Goal: Contribute content: Add original content to the website for others to see

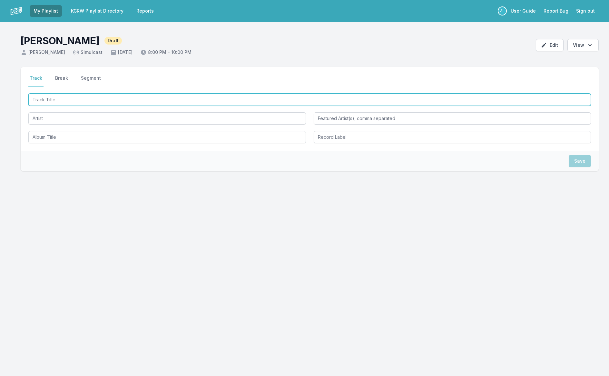
click at [115, 101] on input "Track Title" at bounding box center [309, 100] width 563 height 12
type input "Boots"
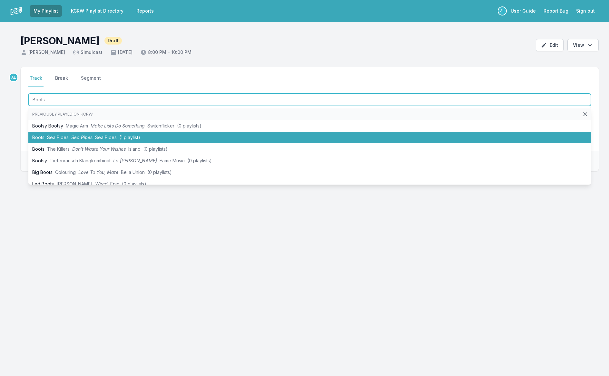
click at [118, 135] on li "Boots Sea Pipes Sea Pipes Sea Pipes (1 playlist)" at bounding box center [309, 138] width 563 height 12
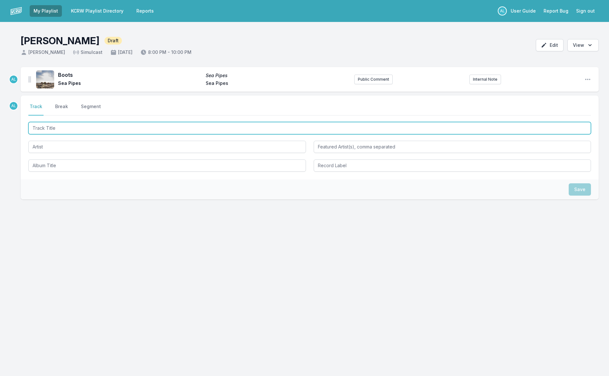
click at [95, 130] on input "Track Title" at bounding box center [309, 128] width 563 height 12
type input "End Of Summer"
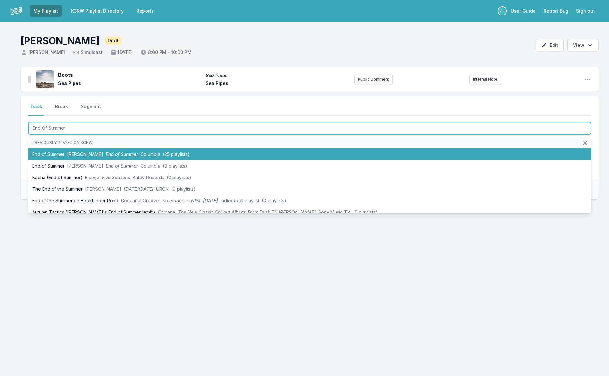
click at [141, 151] on span "Columbia" at bounding box center [151, 153] width 20 height 5
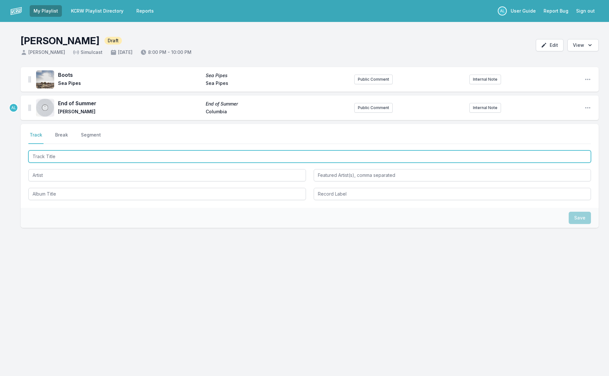
click at [111, 158] on input "Track Title" at bounding box center [309, 156] width 563 height 12
type input "N"
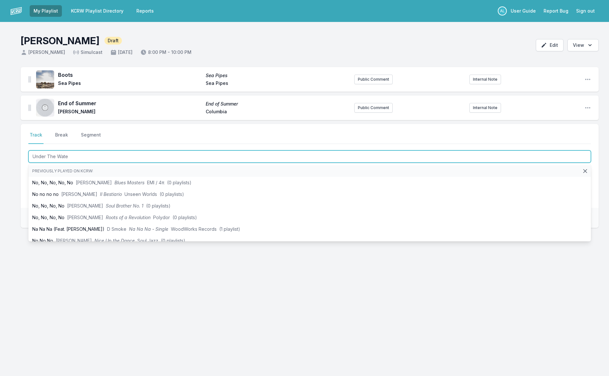
type input "Under The Water"
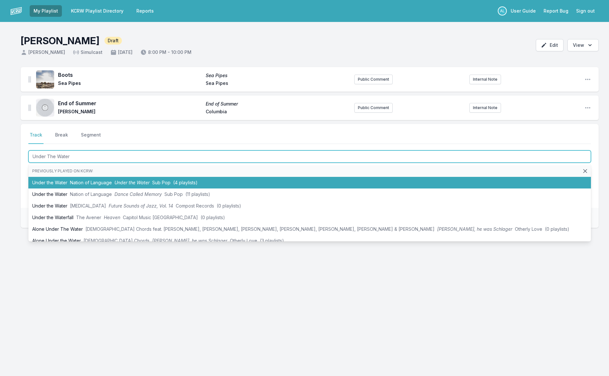
click at [114, 181] on span "Under the Water" at bounding box center [131, 182] width 35 height 5
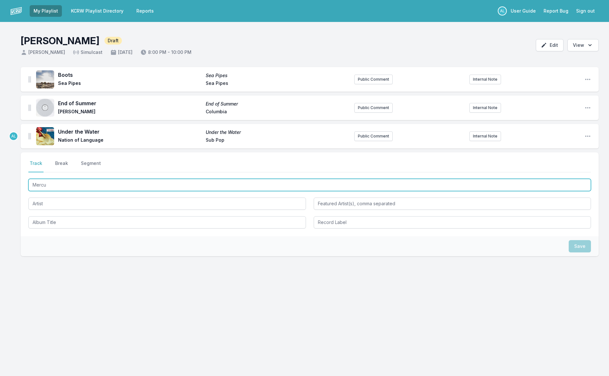
type input "Mercur"
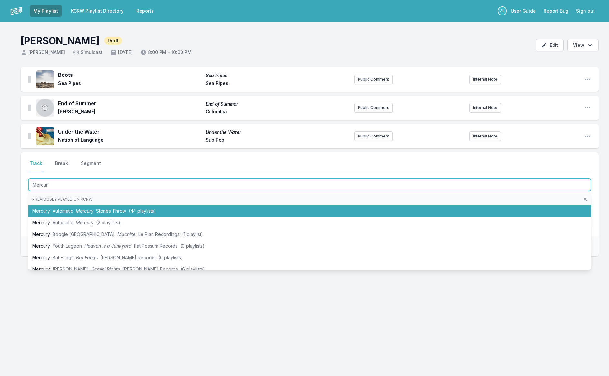
click at [118, 209] on span "Stones Throw" at bounding box center [111, 210] width 30 height 5
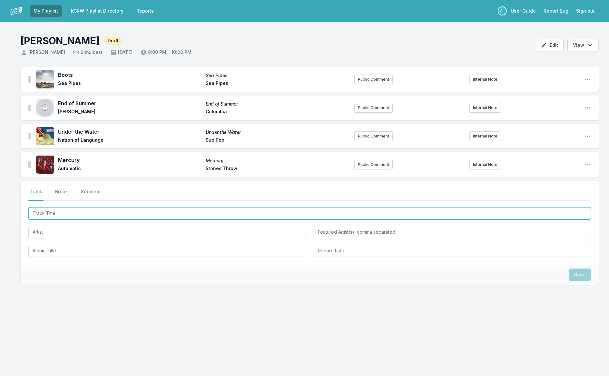
click at [117, 214] on input "Track Title" at bounding box center [309, 213] width 563 height 12
type input "Waves"
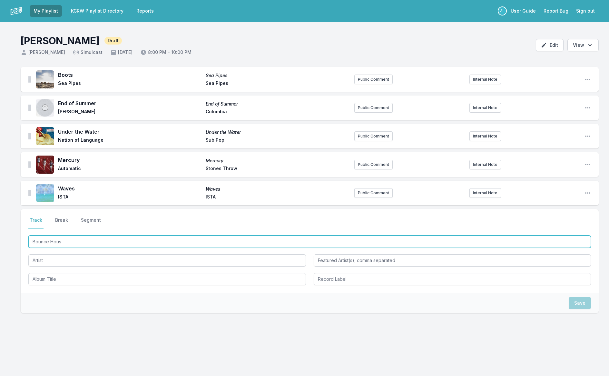
type input "Bounce House"
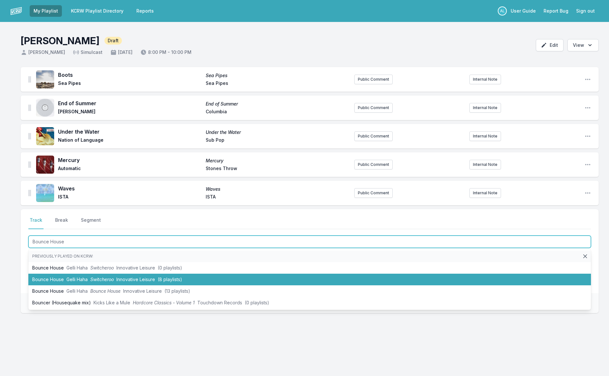
click at [108, 281] on span "Switcheroo" at bounding box center [102, 278] width 24 height 5
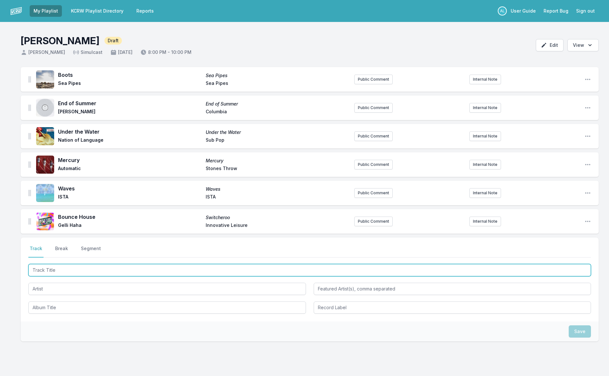
scroll to position [1, 0]
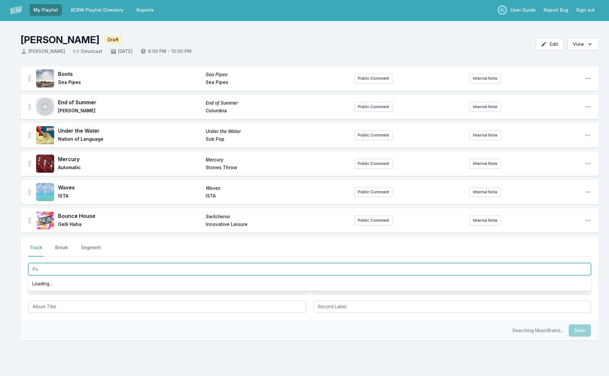
type input "P"
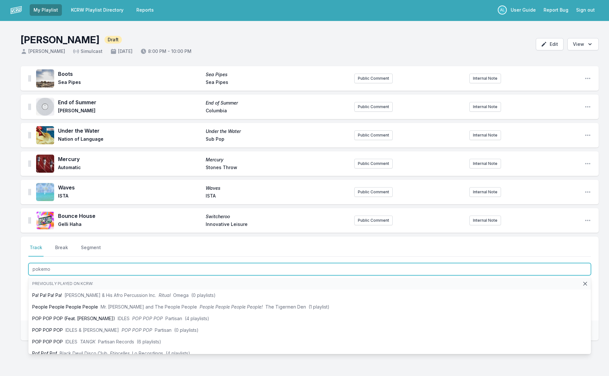
type input "pokemon"
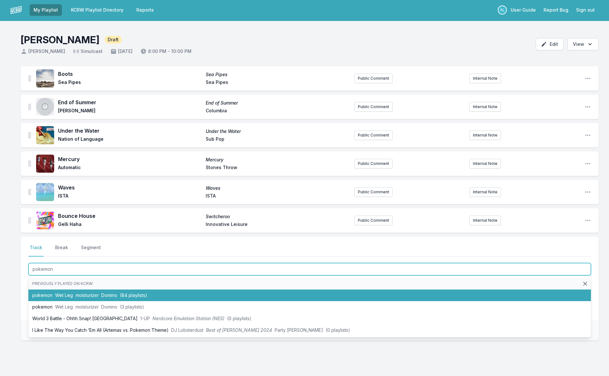
click at [147, 296] on span "(84 playlists)" at bounding box center [133, 294] width 27 height 5
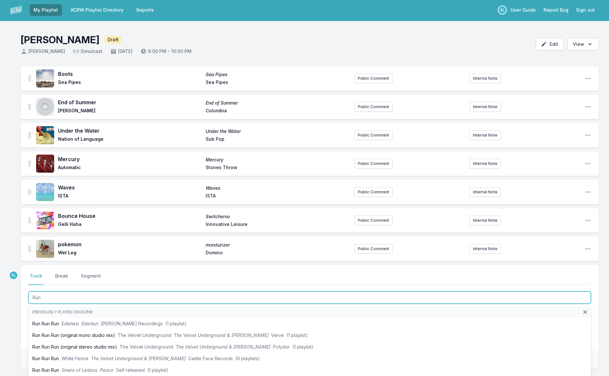
type input "Run"
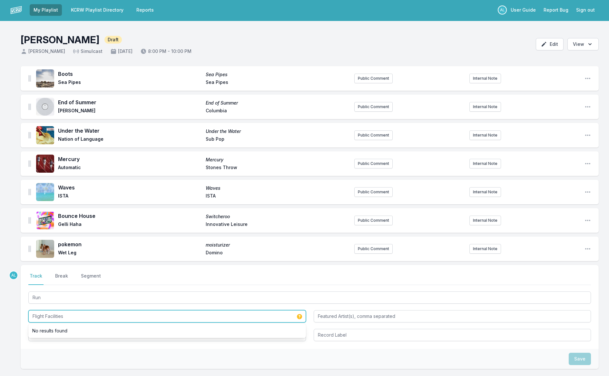
scroll to position [0, 0]
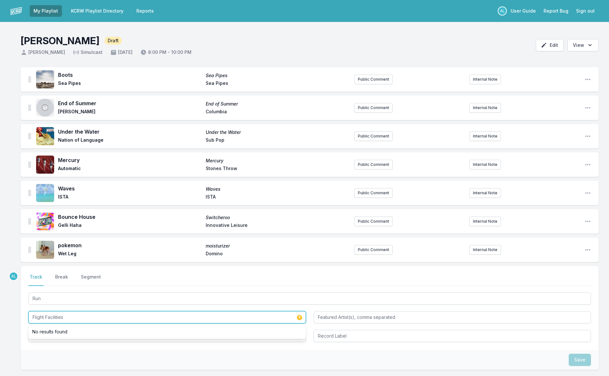
click at [113, 317] on input "Flight Facilities" at bounding box center [167, 317] width 278 height 12
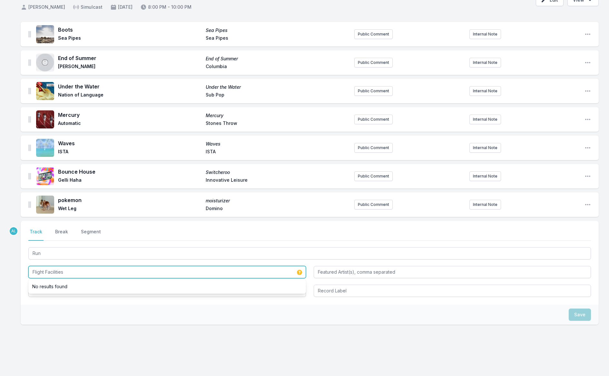
scroll to position [44, 0]
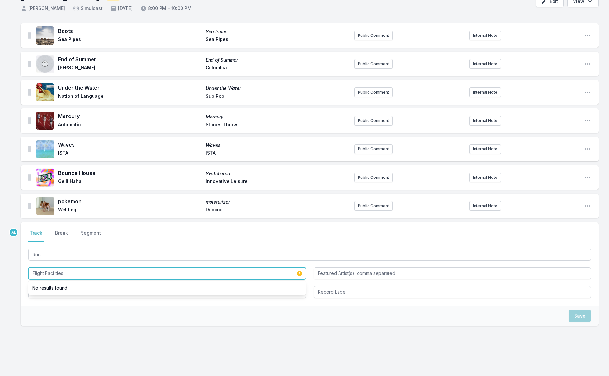
click at [97, 274] on input "Flight Facilities" at bounding box center [167, 273] width 278 height 12
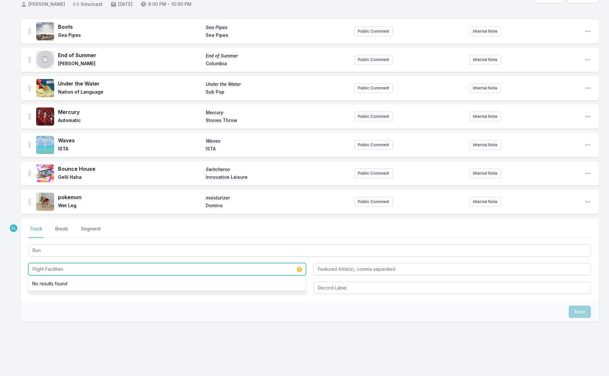
scroll to position [49, 0]
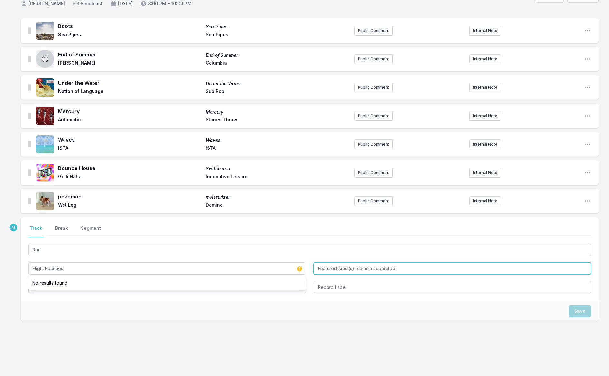
type input "Flight Facilities"
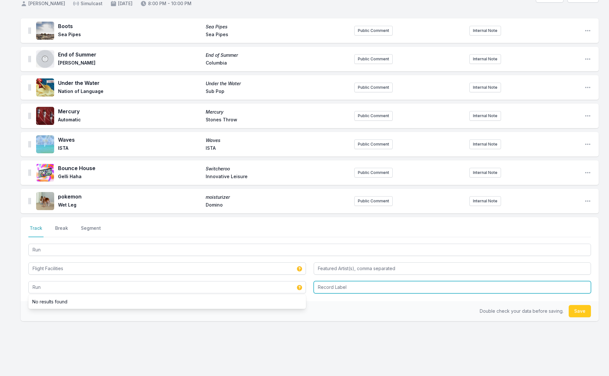
type input "Run"
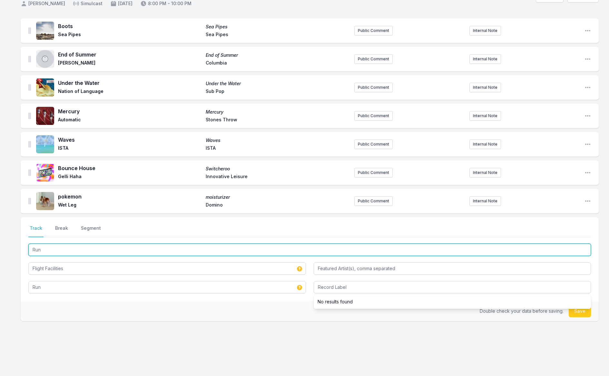
click at [124, 251] on input "Run" at bounding box center [309, 249] width 563 height 12
click at [90, 247] on input ""Run"" at bounding box center [309, 249] width 563 height 12
click at [92, 251] on input ""Run"" at bounding box center [309, 249] width 563 height 12
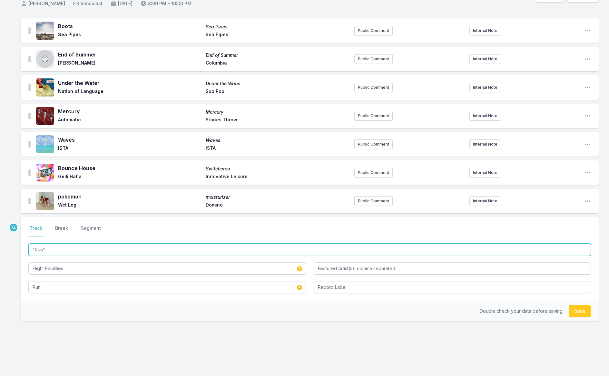
click at [92, 251] on input ""Run"" at bounding box center [309, 249] width 563 height 12
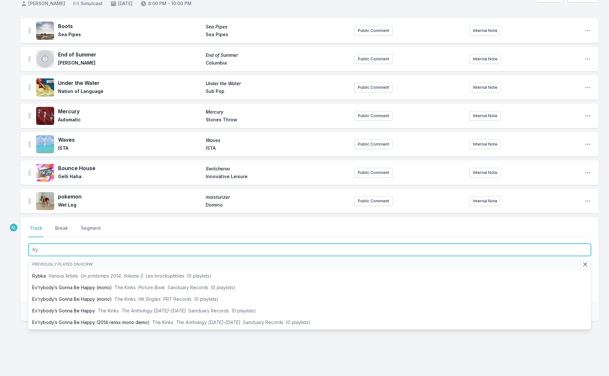
type input "R"
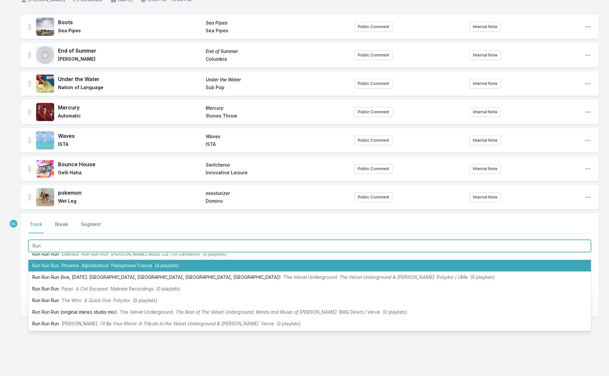
scroll to position [56, 0]
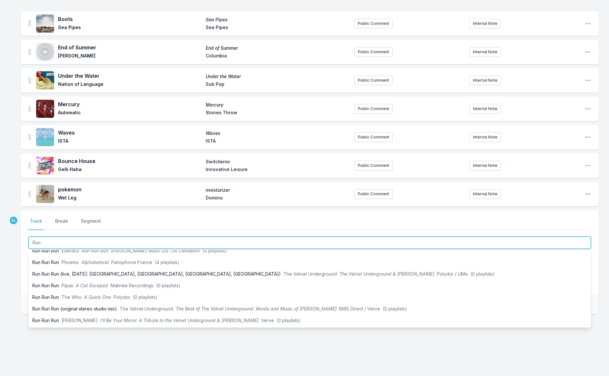
click at [97, 247] on input "Run" at bounding box center [309, 242] width 563 height 12
type input "Run"
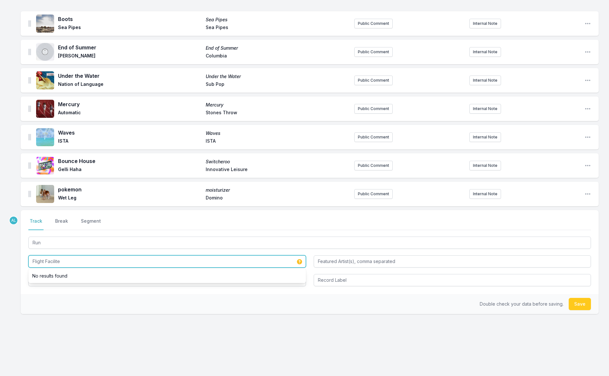
type input "Flight Facilites"
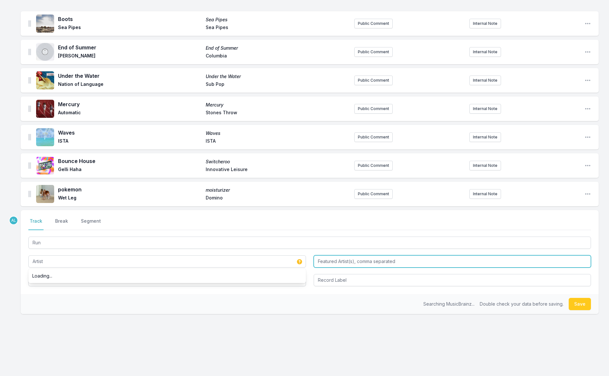
type input "Flight Facilites"
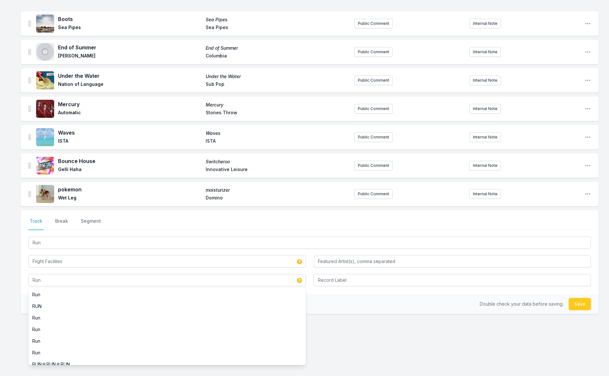
type input "Run"
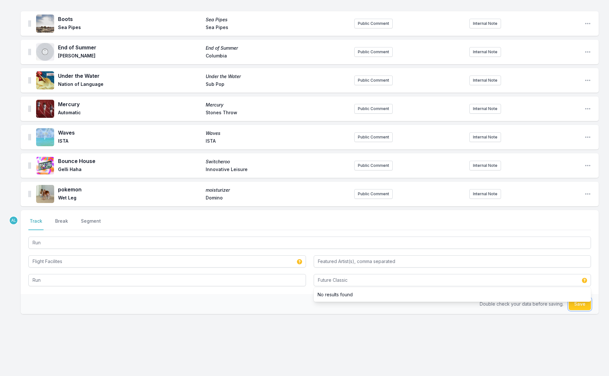
type input "Future Classic"
click at [581, 307] on button "Save" at bounding box center [580, 304] width 22 height 12
